Goal: Information Seeking & Learning: Check status

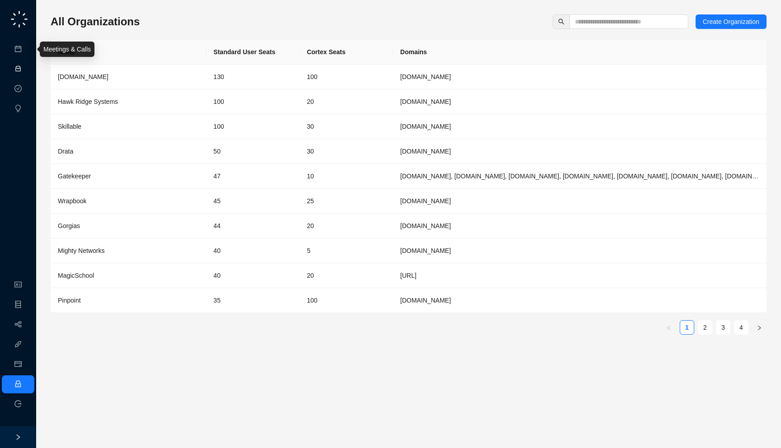
click at [26, 72] on link "Activities" at bounding box center [38, 69] width 25 height 7
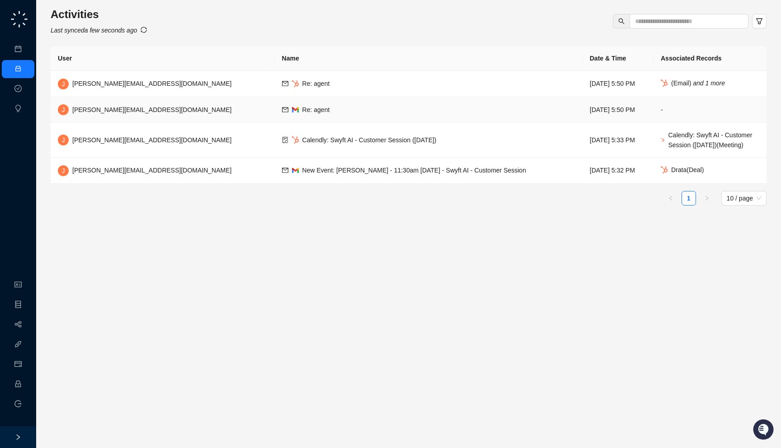
click at [301, 112] on td "Re: agent" at bounding box center [429, 110] width 308 height 26
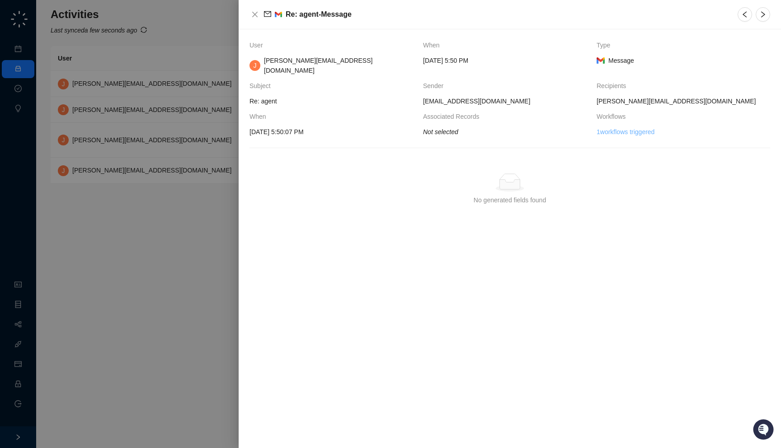
click at [617, 127] on link "1 workflows triggered" at bounding box center [626, 132] width 58 height 10
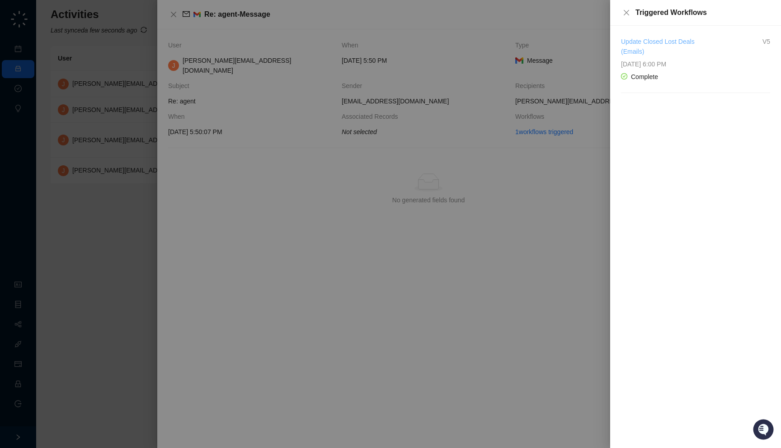
click at [649, 52] on link "Update Closed Lost Deals (Emails)" at bounding box center [658, 46] width 74 height 17
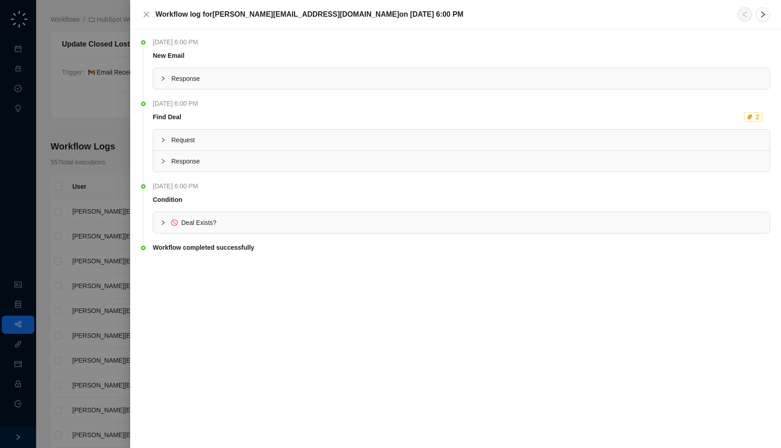
click at [258, 77] on span "Response" at bounding box center [466, 79] width 591 height 10
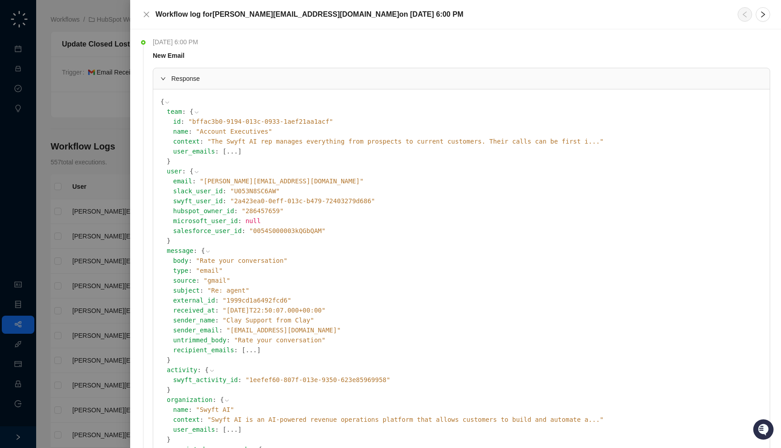
click at [93, 178] on div at bounding box center [390, 224] width 781 height 448
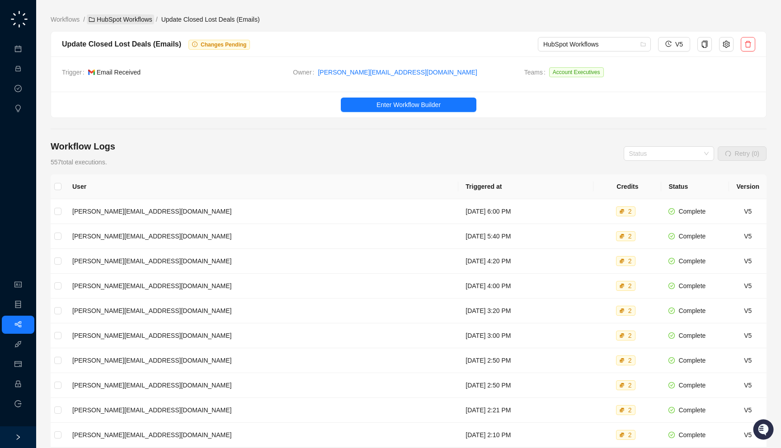
click at [125, 23] on link "HubSpot Workflows" at bounding box center [120, 19] width 67 height 10
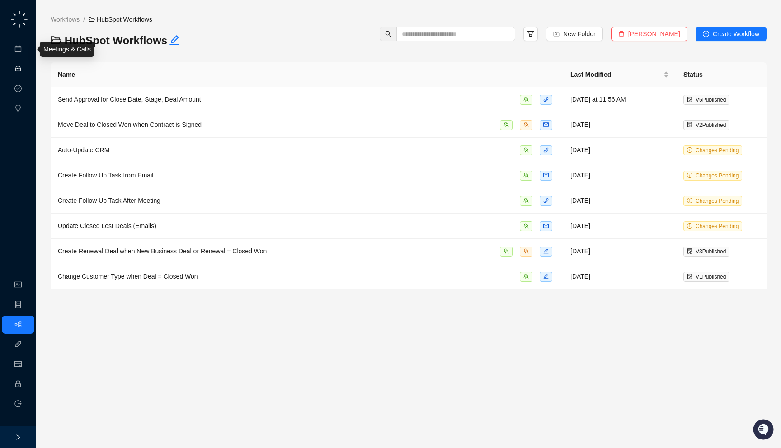
click at [26, 69] on link "Activities" at bounding box center [38, 69] width 25 height 7
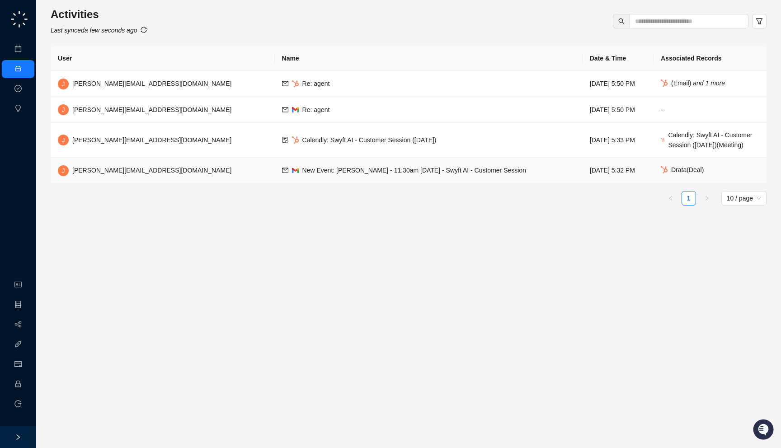
click at [329, 174] on span "New Event: [PERSON_NAME] - 11:30am [DATE] - Swyft AI - Customer Session" at bounding box center [414, 170] width 224 height 7
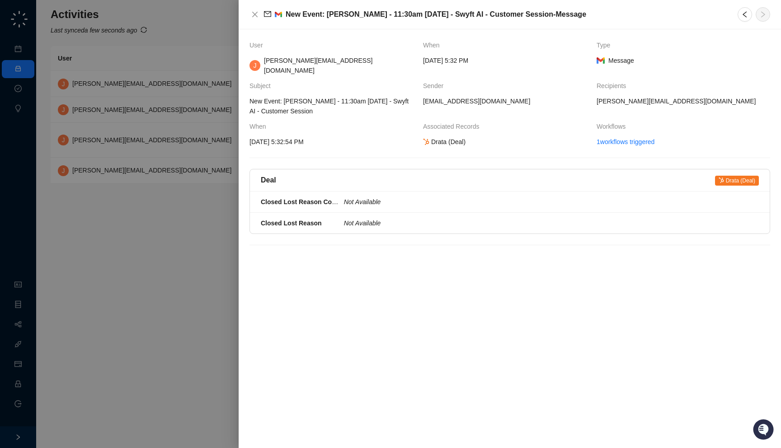
drag, startPoint x: 348, startPoint y: 135, endPoint x: 358, endPoint y: 133, distance: 10.6
click at [358, 137] on span "9/30/2025, 5:32:54 PM" at bounding box center [332, 142] width 166 height 10
drag, startPoint x: 498, startPoint y: 137, endPoint x: 504, endPoint y: 139, distance: 6.6
click at [504, 139] on div "User When Type J jake@swyftai.com Tuesday, 09/30/25, 5:32 PM Message Subject Se…" at bounding box center [510, 238] width 542 height 419
click at [179, 166] on div at bounding box center [390, 224] width 781 height 448
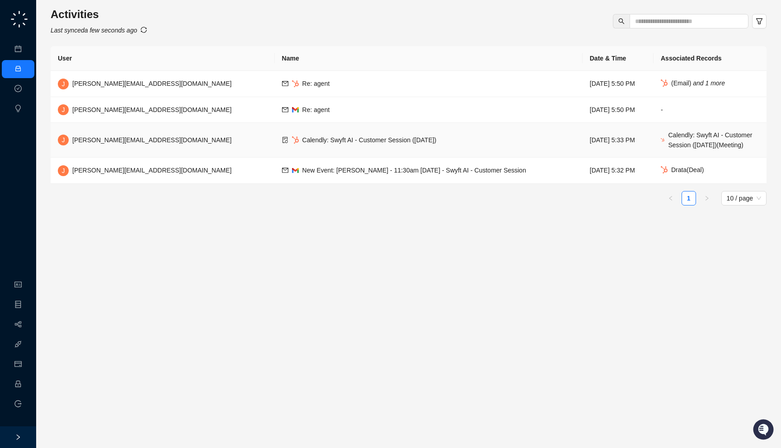
click at [302, 142] on span "Calendly: Swyft AI - Customer Session ([DATE])" at bounding box center [369, 139] width 134 height 7
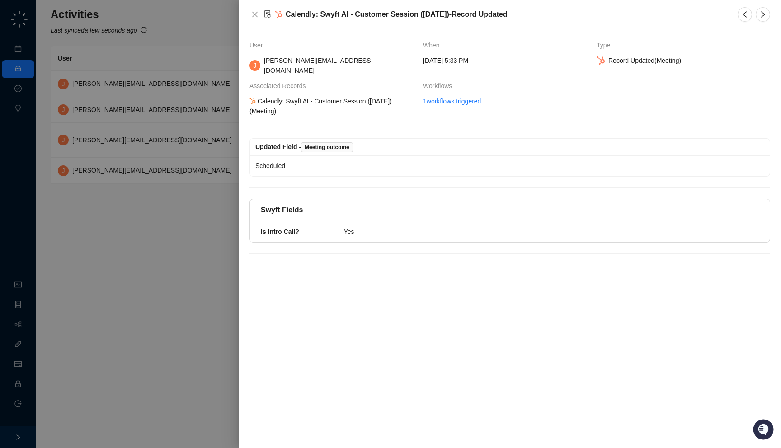
drag, startPoint x: 371, startPoint y: 164, endPoint x: 376, endPoint y: 160, distance: 6.5
click at [376, 160] on div "Scheduled" at bounding box center [510, 165] width 520 height 21
click at [369, 161] on div "Scheduled" at bounding box center [509, 166] width 509 height 10
drag, startPoint x: 348, startPoint y: 167, endPoint x: 309, endPoint y: 157, distance: 39.8
click at [309, 157] on div "Updated Field - Meeting outcome Scheduled" at bounding box center [509, 157] width 521 height 38
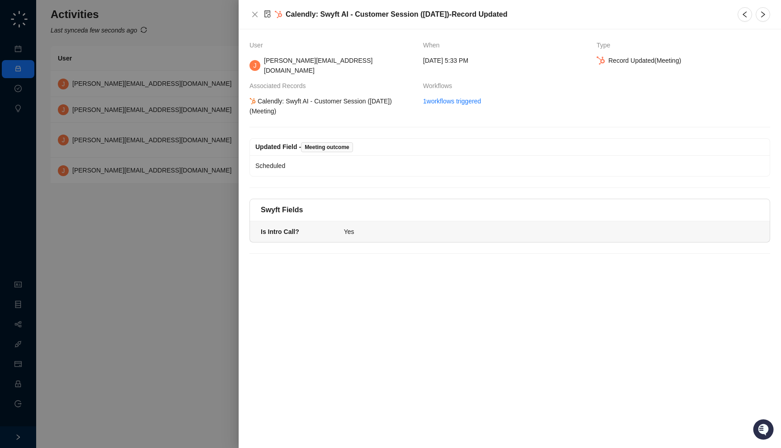
click at [369, 227] on div "Yes" at bounding box center [548, 232] width 409 height 10
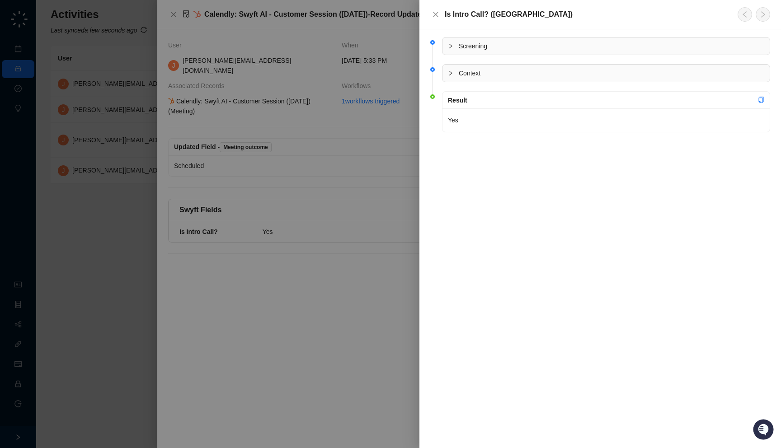
click at [496, 61] on li "Screening" at bounding box center [600, 53] width 340 height 27
click at [496, 73] on span "Context" at bounding box center [612, 73] width 306 height 10
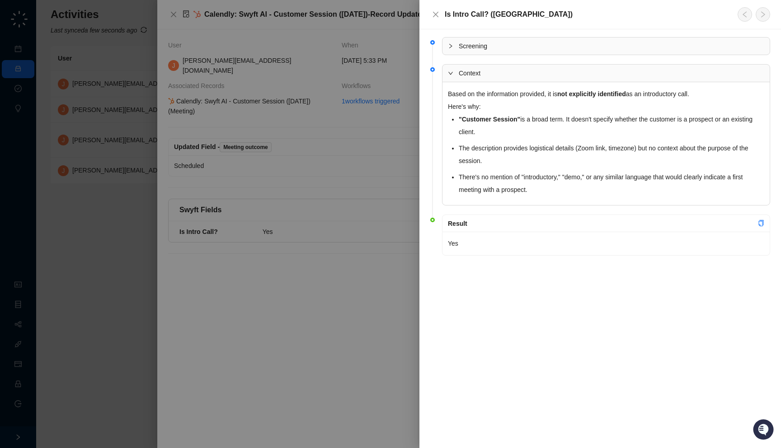
click at [571, 79] on div "Context" at bounding box center [605, 73] width 327 height 17
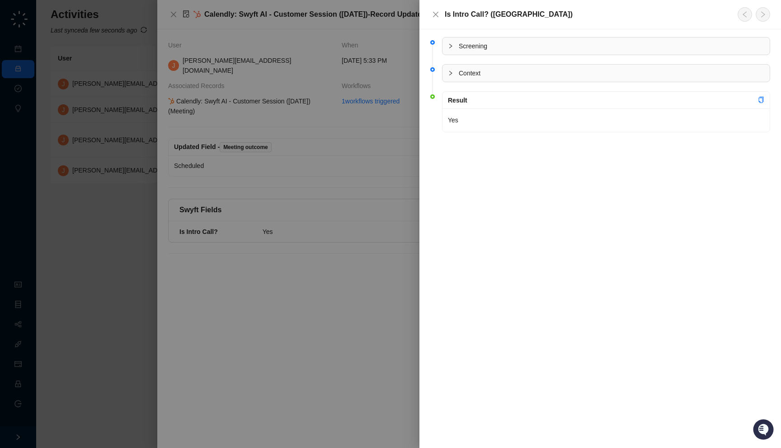
click at [546, 54] on div "Screening" at bounding box center [605, 46] width 327 height 17
click at [548, 48] on span "Screening" at bounding box center [612, 46] width 306 height 10
click at [385, 173] on div at bounding box center [390, 224] width 781 height 448
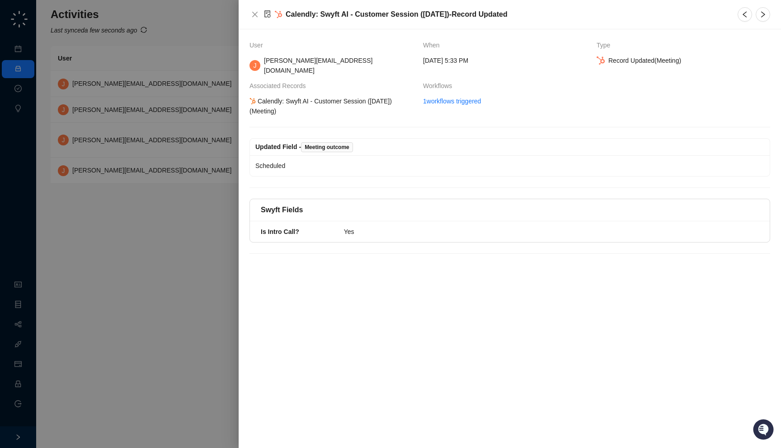
click at [193, 188] on div at bounding box center [390, 224] width 781 height 448
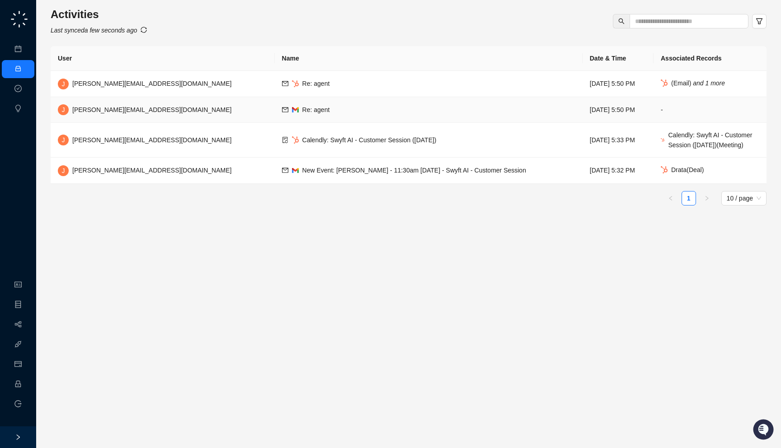
click at [303, 109] on td "Re: agent" at bounding box center [429, 110] width 308 height 26
click at [322, 114] on td "Re: agent" at bounding box center [429, 110] width 308 height 26
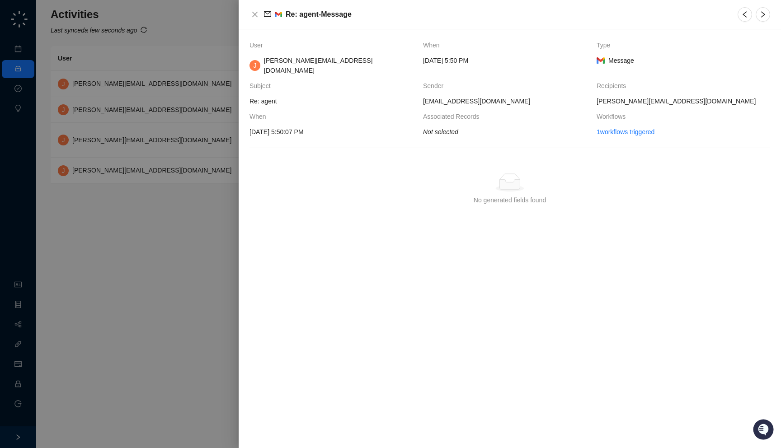
click at [191, 95] on div at bounding box center [390, 224] width 781 height 448
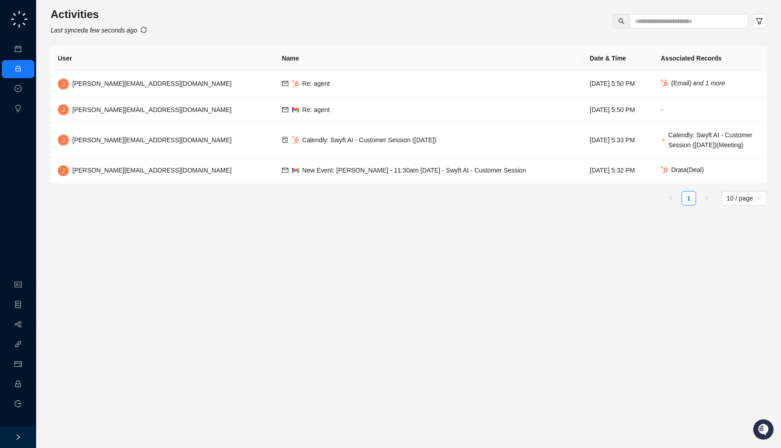
click at [774, 19] on div "Activities Last synced a few seconds ago User Name Date & Time Associated Recor…" at bounding box center [408, 224] width 745 height 448
click at [760, 27] on button "button" at bounding box center [759, 21] width 14 height 14
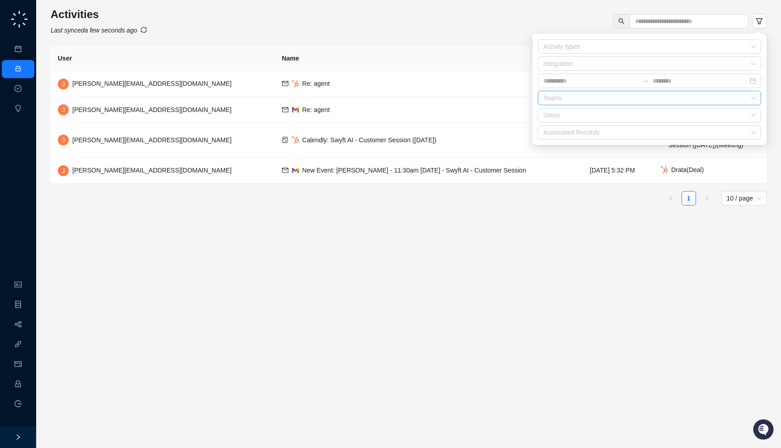
click at [603, 97] on div at bounding box center [645, 98] width 210 height 7
click at [593, 127] on div "Admin" at bounding box center [649, 131] width 209 height 10
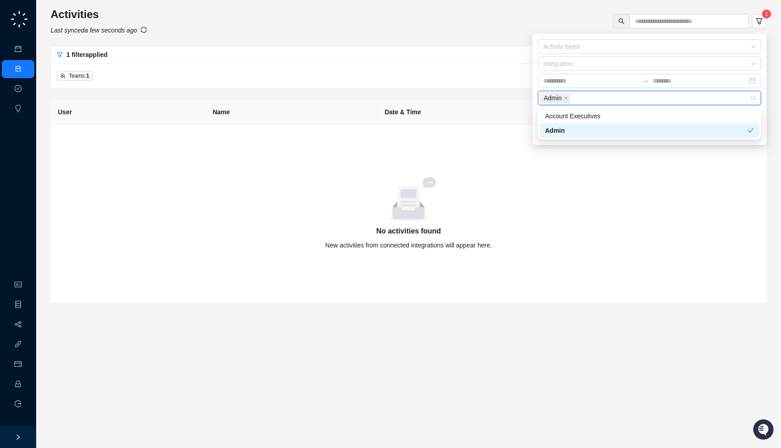
click at [593, 127] on div "Admin" at bounding box center [646, 131] width 202 height 10
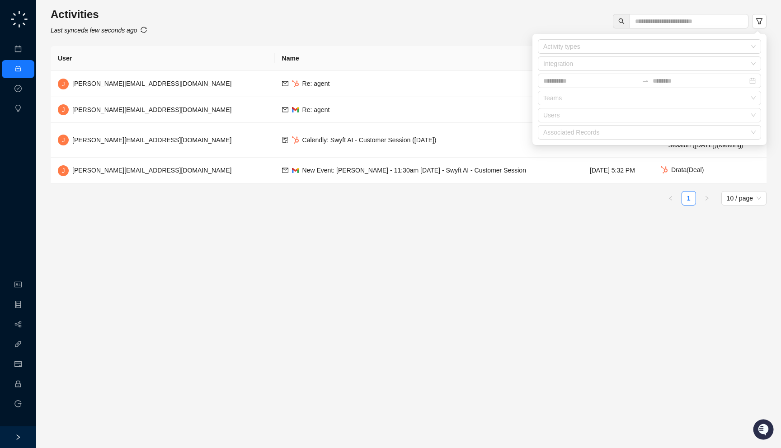
click at [581, 71] on div "Activity types Integration Teams Users Associated Records" at bounding box center [649, 89] width 226 height 100
click at [581, 68] on div "Integration" at bounding box center [649, 63] width 223 height 14
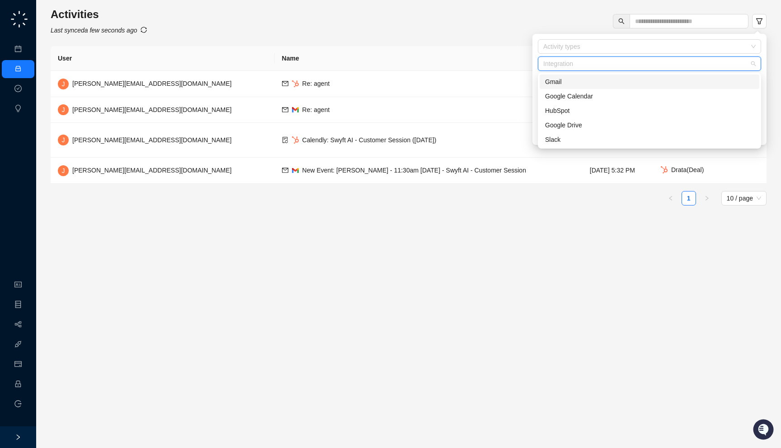
click at [581, 88] on div "Gmail" at bounding box center [650, 82] width 220 height 14
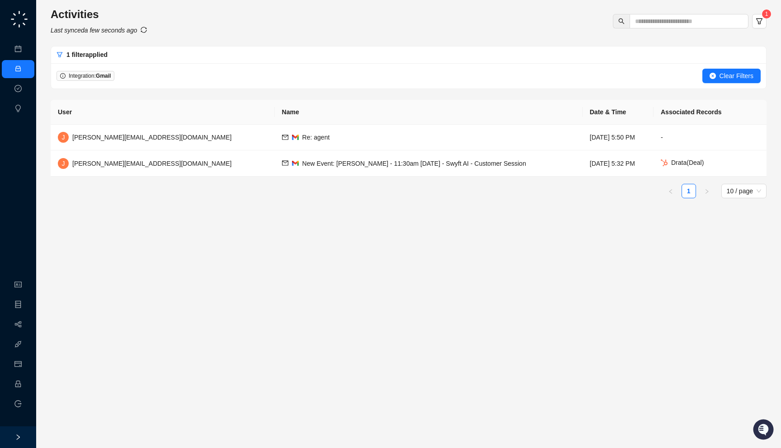
click at [397, 207] on main "Activities Last synced a few seconds ago 1 1 filter applied Integration: Gmail …" at bounding box center [409, 224] width 716 height 434
click at [720, 78] on span "Clear Filters" at bounding box center [737, 76] width 34 height 10
